Goal: Find specific page/section: Find specific page/section

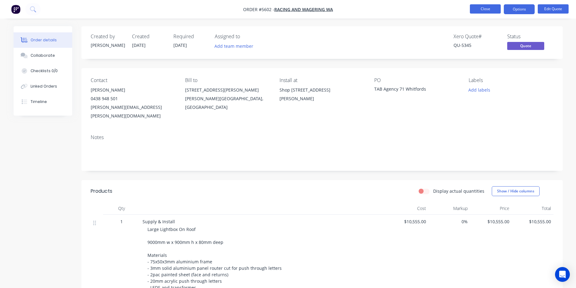
click at [484, 10] on button "Close" at bounding box center [484, 8] width 31 height 9
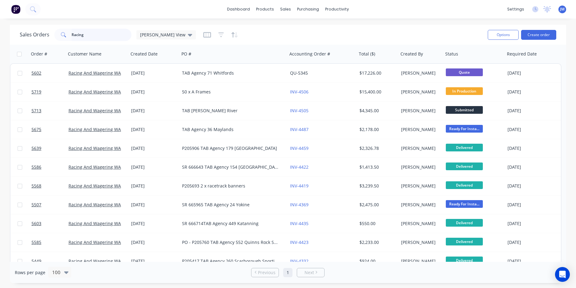
click at [105, 35] on input "Racing" at bounding box center [102, 35] width 60 height 12
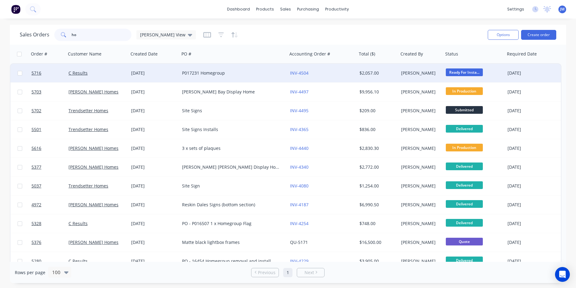
type input "h"
type input "lands"
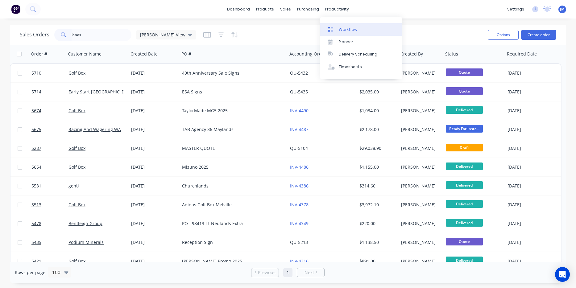
click at [342, 27] on div "Workflow" at bounding box center [347, 30] width 18 height 6
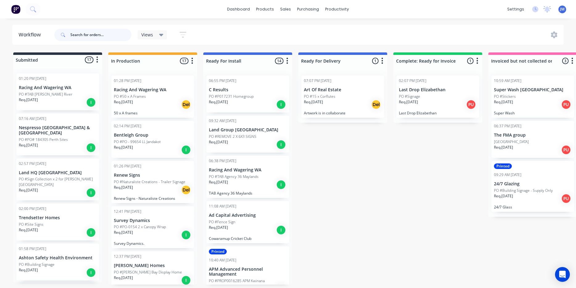
click at [106, 36] on input "text" at bounding box center [100, 35] width 61 height 12
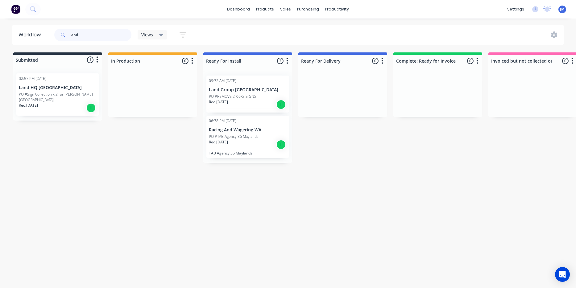
type input "land"
click at [223, 98] on p "PO #REMOVE 2 X 6X3 SIGNS" at bounding box center [232, 97] width 47 height 6
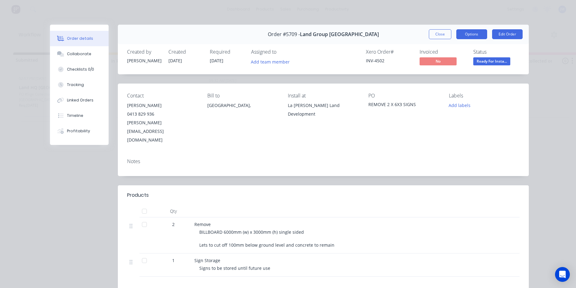
click at [471, 34] on button "Options" at bounding box center [471, 34] width 31 height 10
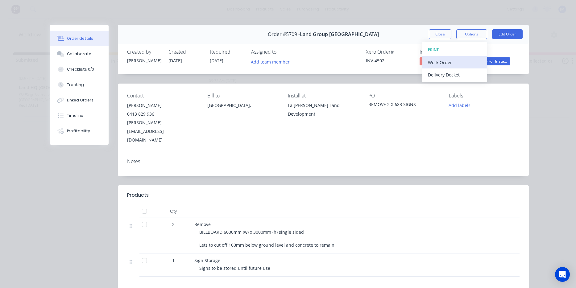
click at [464, 58] on div "Work Order" at bounding box center [455, 62] width 54 height 9
click at [456, 75] on div "Standard" at bounding box center [455, 74] width 54 height 9
click at [437, 40] on div "Order #5709 - Land Group WA Close Options Edit Order" at bounding box center [323, 34] width 411 height 19
click at [434, 32] on button "Close" at bounding box center [439, 34] width 23 height 10
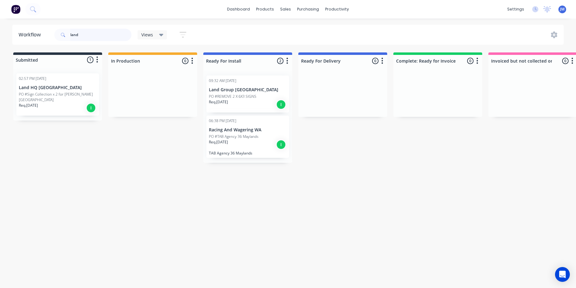
click at [116, 31] on input "land" at bounding box center [100, 35] width 61 height 12
